Goal: Information Seeking & Learning: Learn about a topic

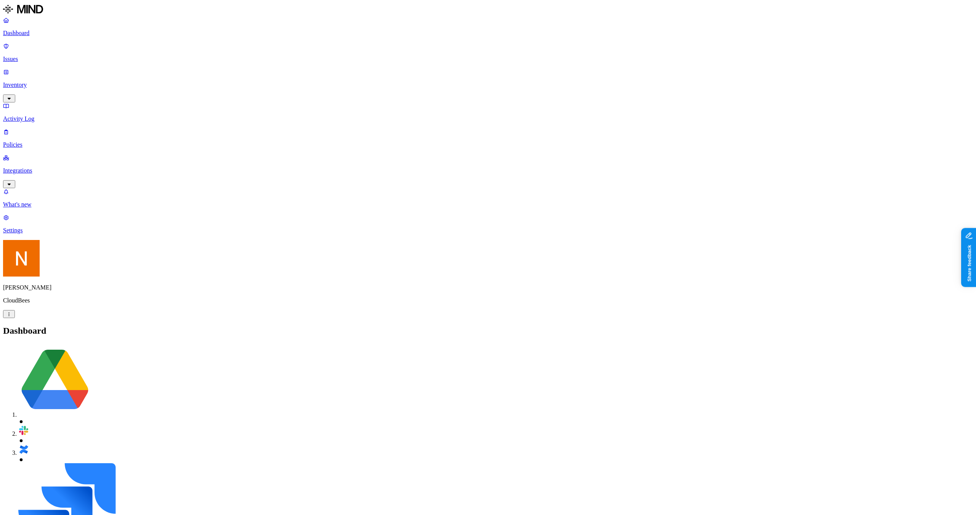
click at [36, 56] on p "Issues" at bounding box center [488, 59] width 970 height 7
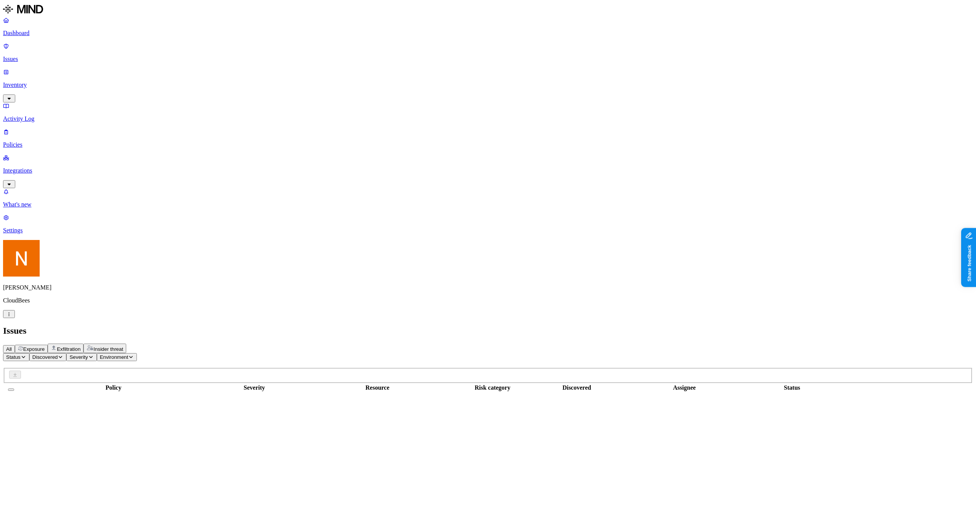
click at [37, 82] on p "Inventory" at bounding box center [488, 85] width 970 height 7
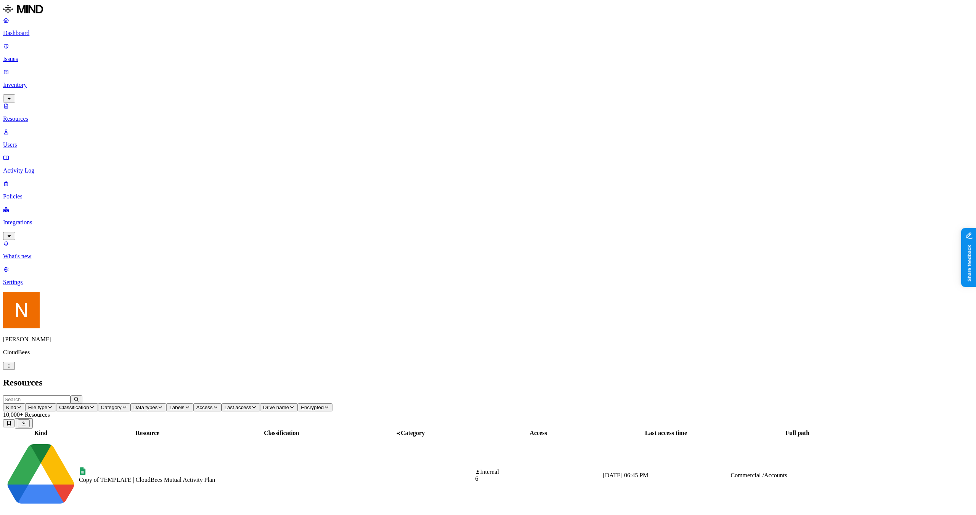
click at [40, 193] on p "Policies" at bounding box center [488, 196] width 970 height 7
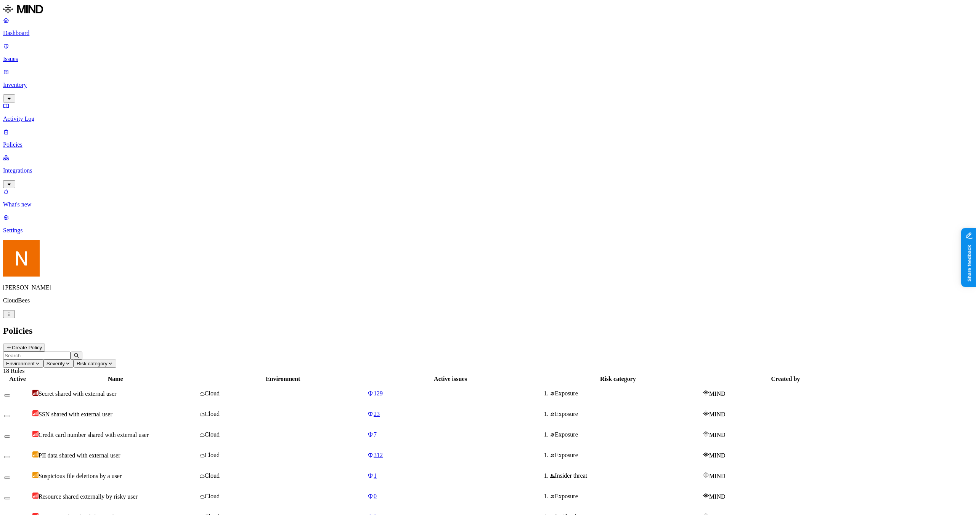
click at [34, 56] on p "Issues" at bounding box center [488, 59] width 970 height 7
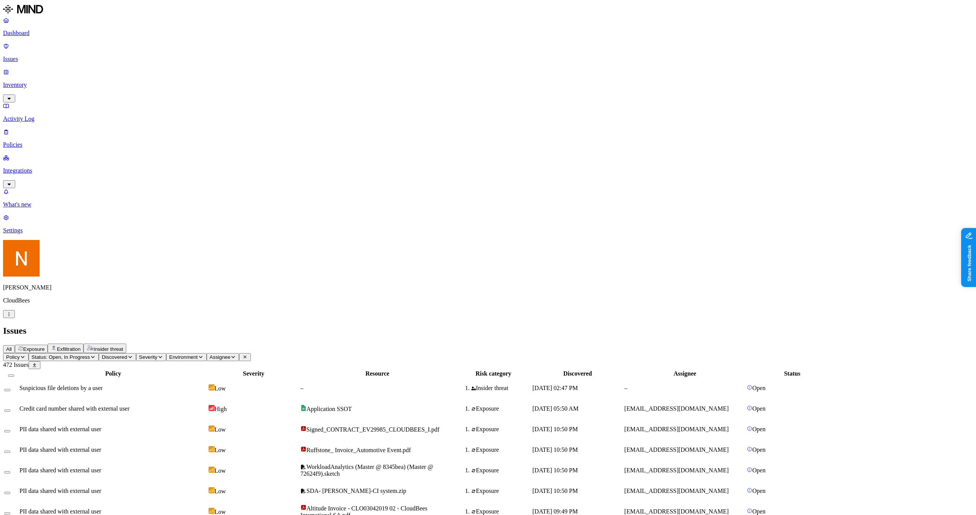
click at [20, 355] on span "Policy" at bounding box center [13, 358] width 14 height 6
type input "secre"
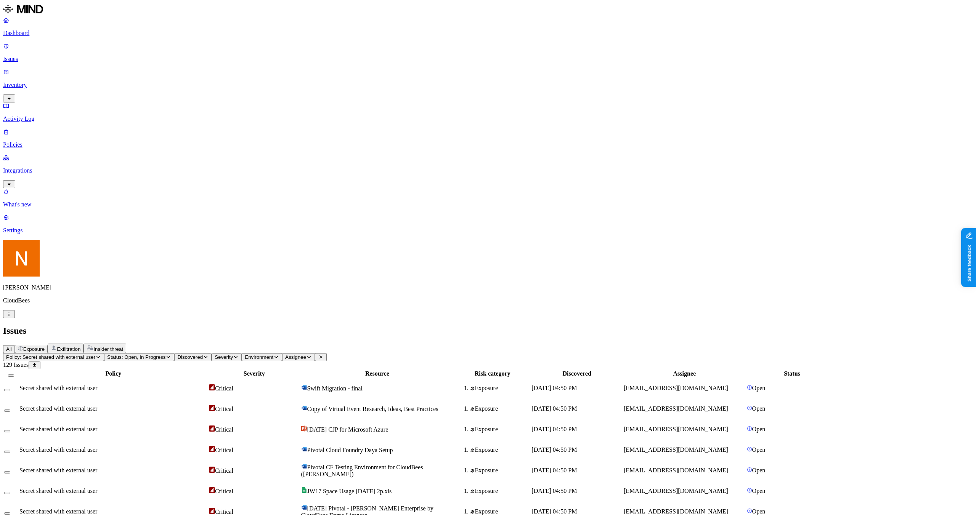
click at [170, 326] on header "Issues All Exposure Exfiltration Insider threat" at bounding box center [488, 339] width 970 height 27
click at [48, 345] on button "Exposure" at bounding box center [31, 349] width 33 height 8
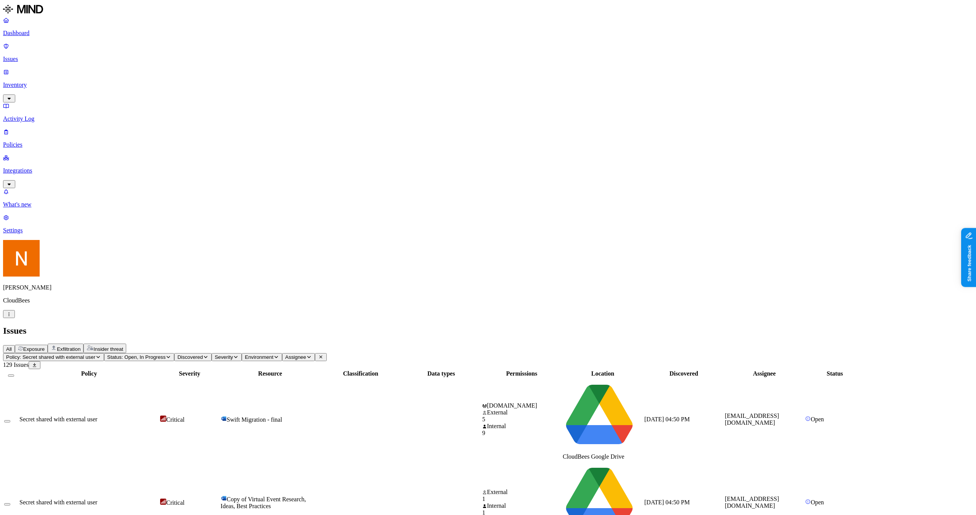
click at [80, 347] on span "Exfiltration" at bounding box center [69, 350] width 24 height 6
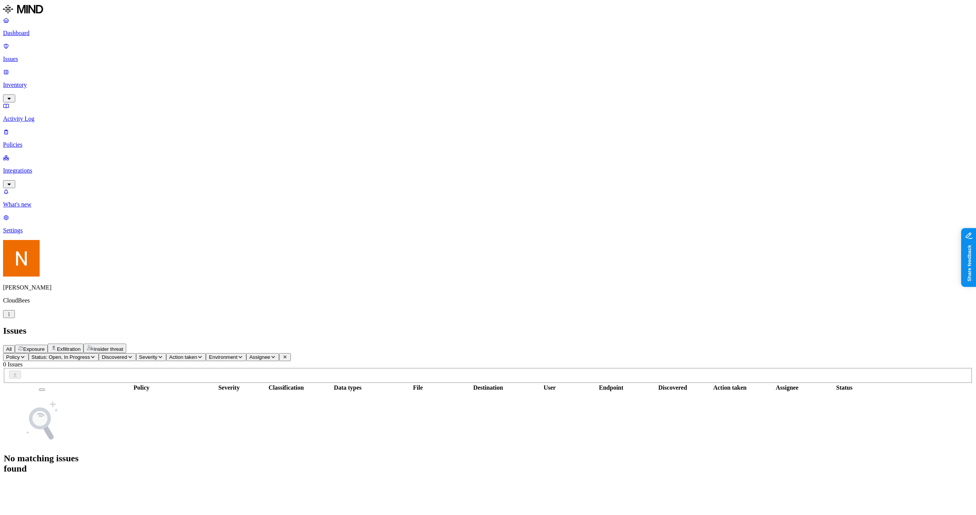
click at [45, 347] on span "Exposure" at bounding box center [33, 350] width 21 height 6
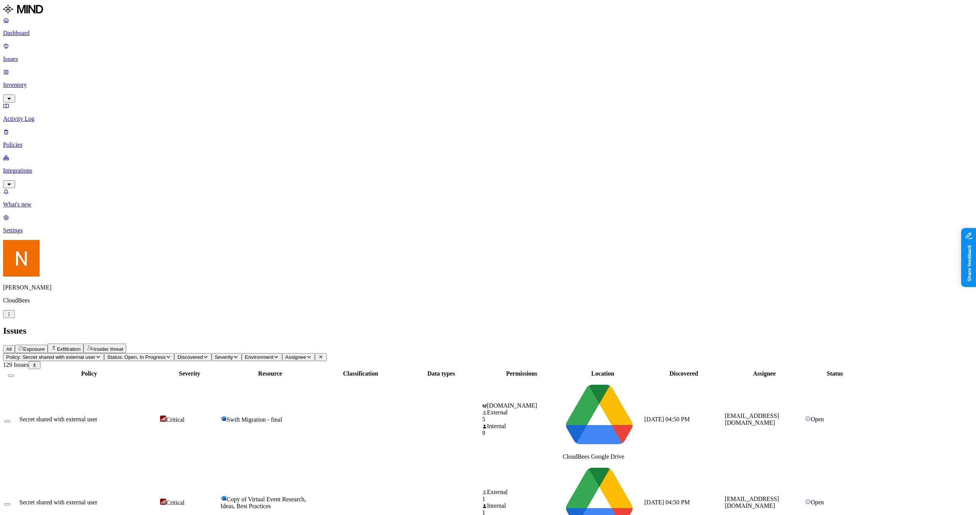
click at [80, 347] on span "Exfiltration" at bounding box center [69, 350] width 24 height 6
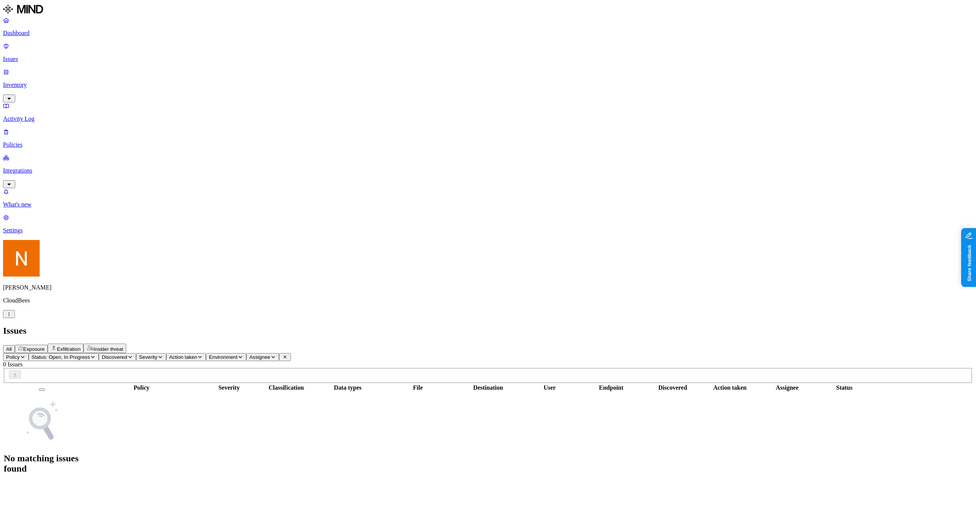
click at [48, 345] on button "Exposure" at bounding box center [31, 349] width 33 height 8
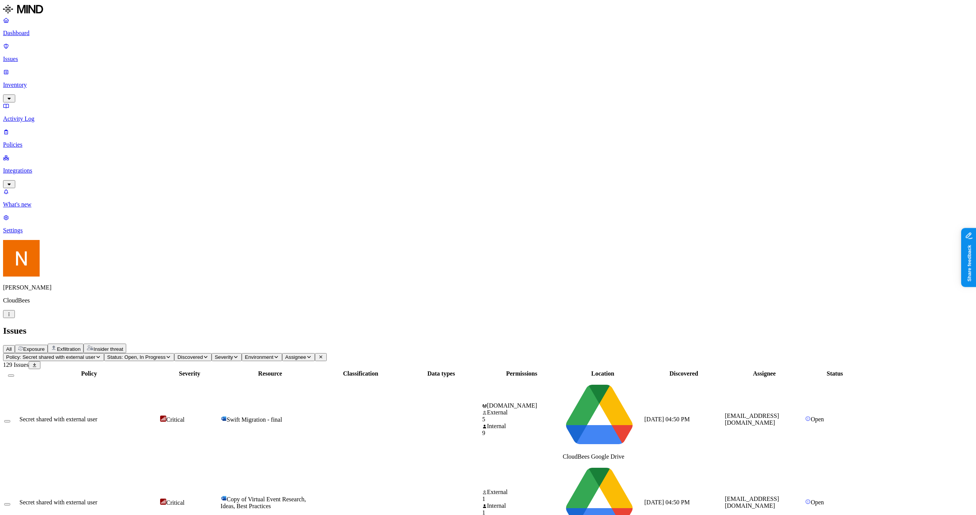
click at [80, 347] on span "Exfiltration" at bounding box center [69, 350] width 24 height 6
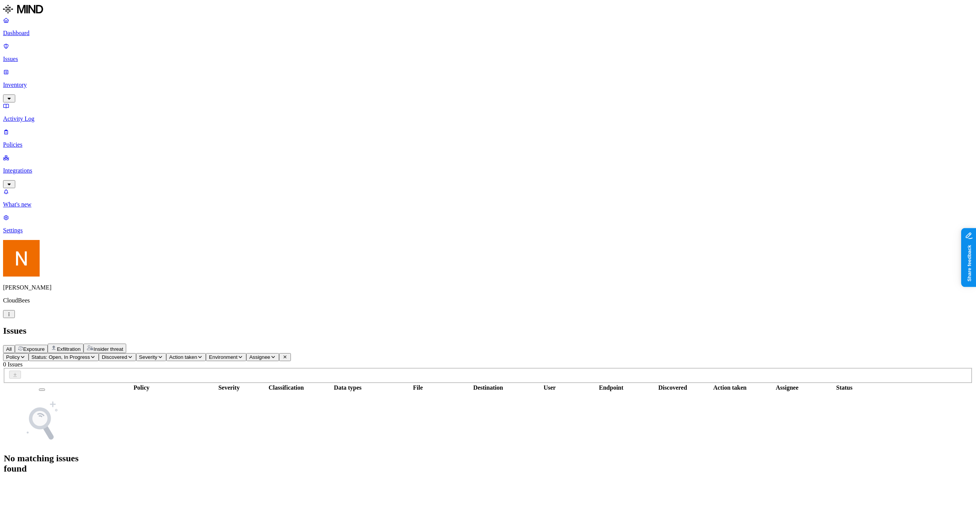
click at [45, 347] on span "Exposure" at bounding box center [33, 350] width 21 height 6
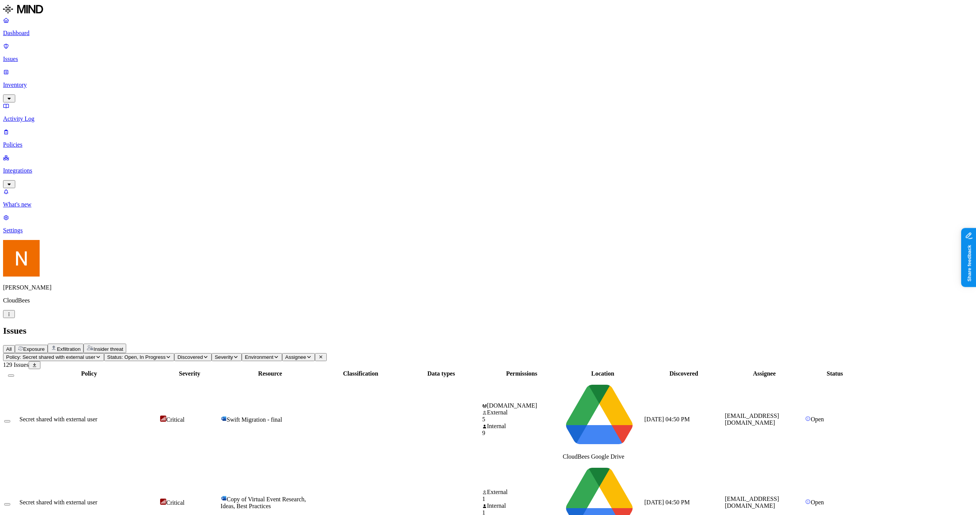
click at [400, 379] on td at bounding box center [361, 420] width 80 height 82
click at [40, 31] on p "Dashboard" at bounding box center [488, 33] width 970 height 7
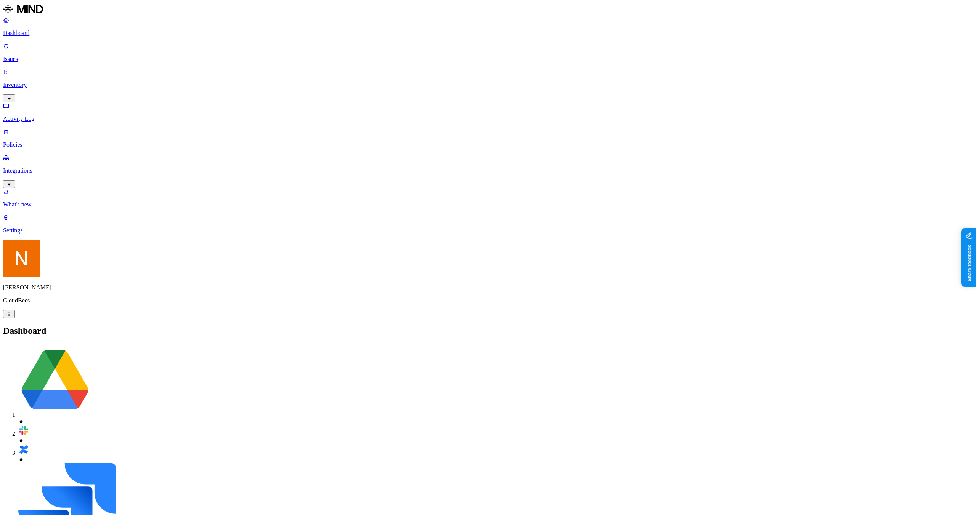
click at [18, 82] on p "Inventory" at bounding box center [488, 85] width 970 height 7
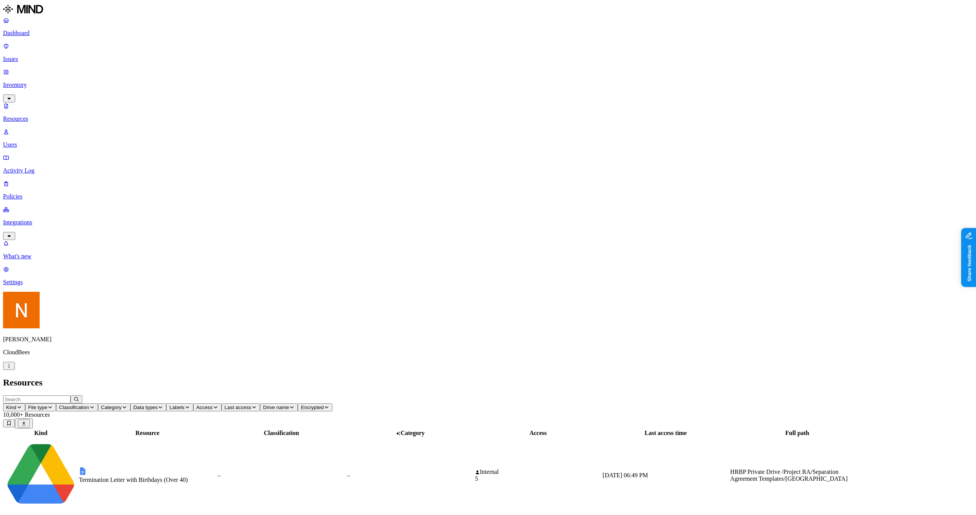
click at [37, 180] on link "Policies" at bounding box center [488, 190] width 970 height 20
